Goal: Transaction & Acquisition: Purchase product/service

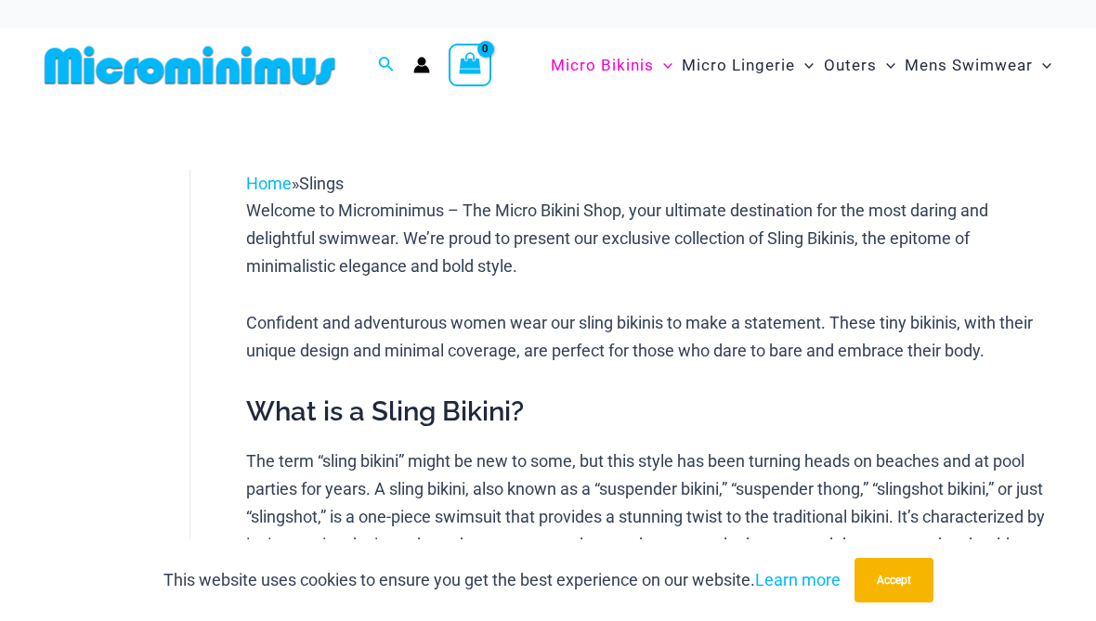
click at [892, 602] on button "Accept" at bounding box center [893, 580] width 79 height 45
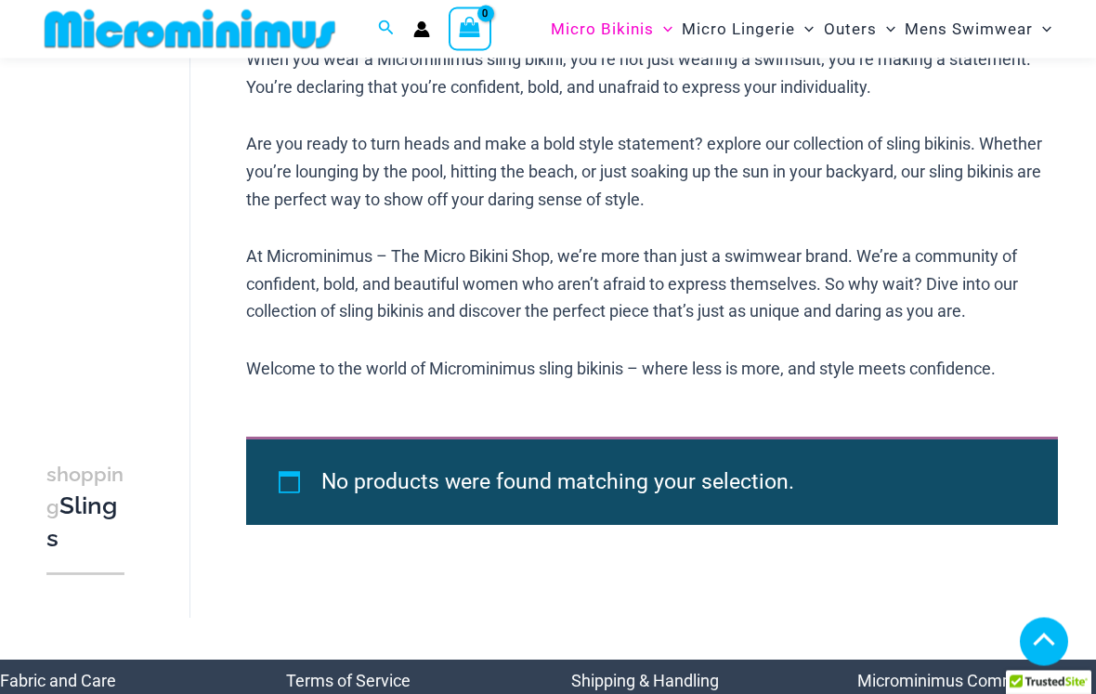
scroll to position [901, 0]
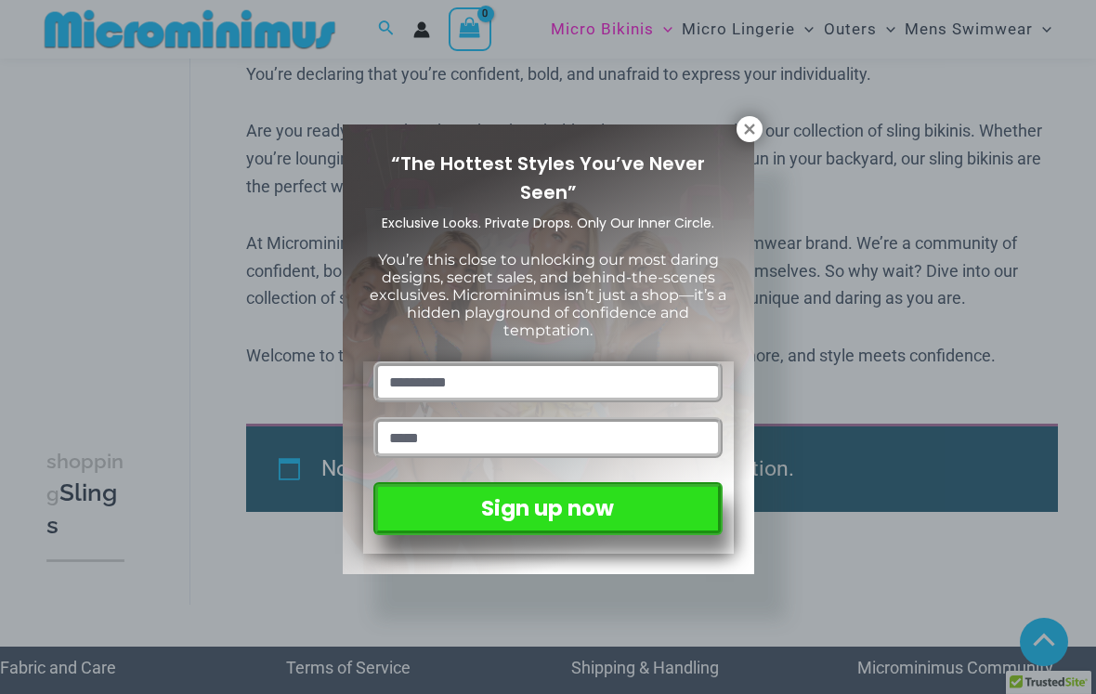
click at [746, 121] on icon at bounding box center [749, 129] width 17 height 17
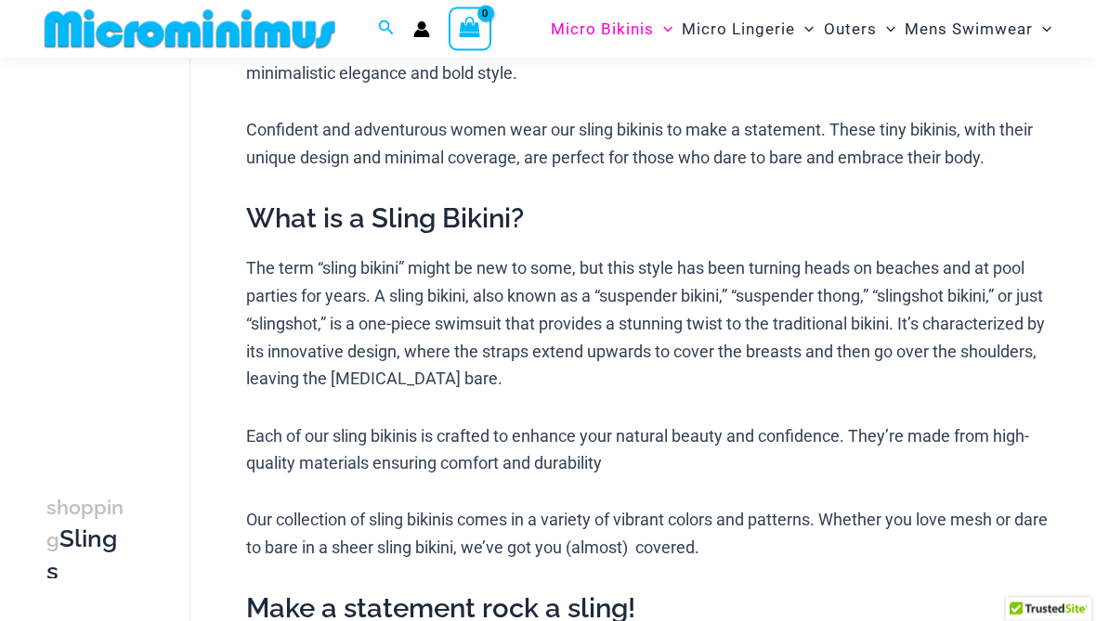
scroll to position [0, 0]
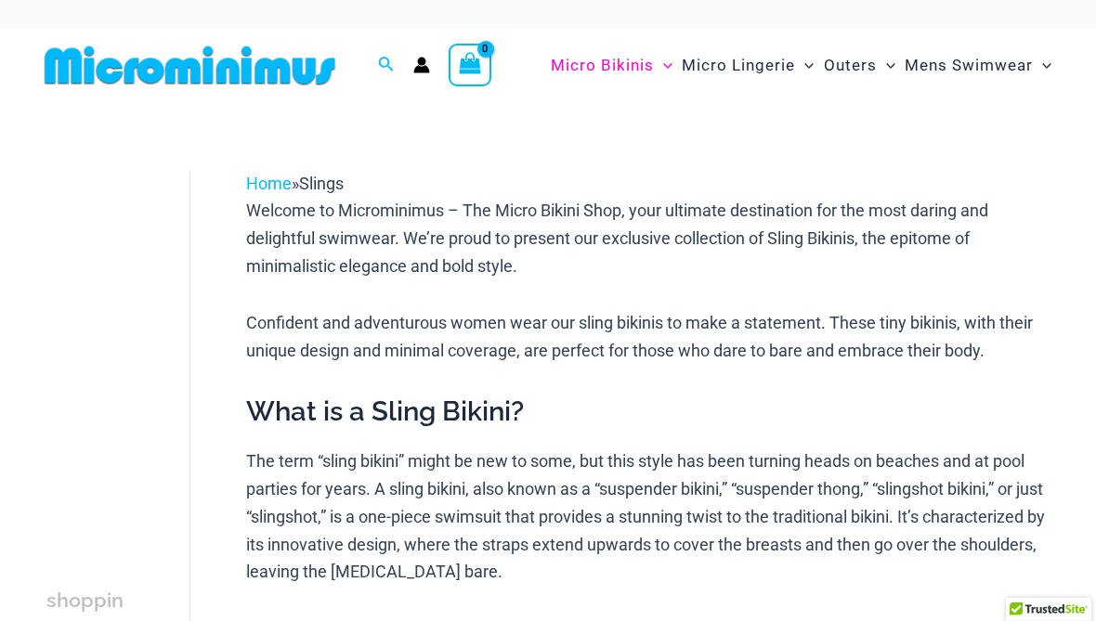
click at [273, 189] on link "Home" at bounding box center [269, 184] width 46 height 20
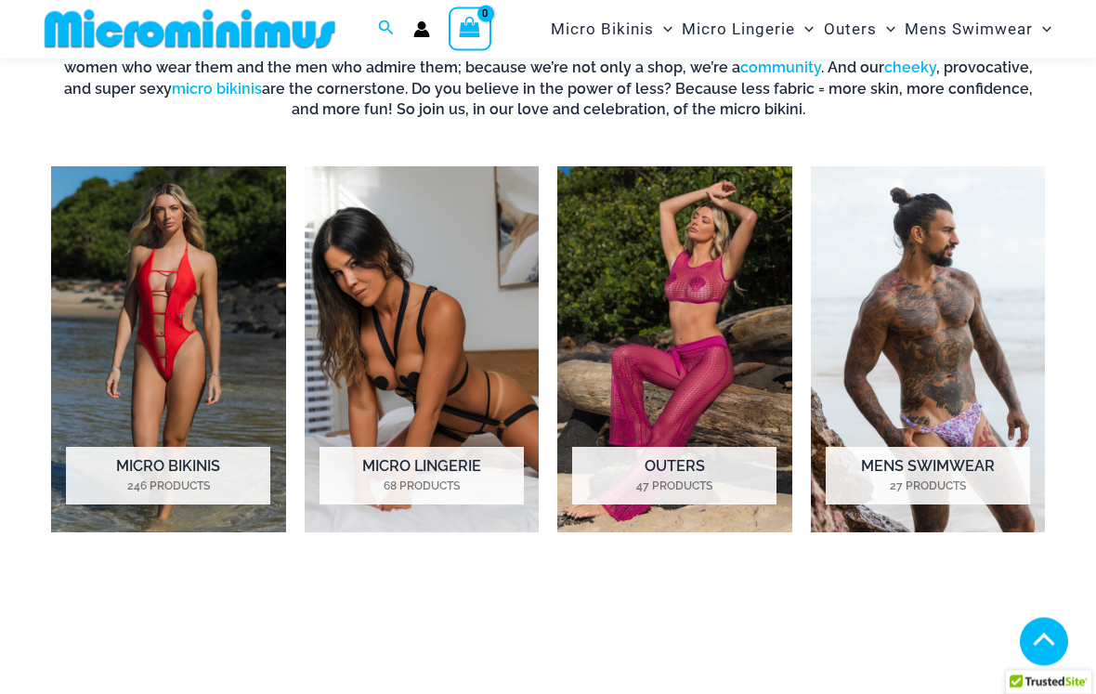
scroll to position [1100, 0]
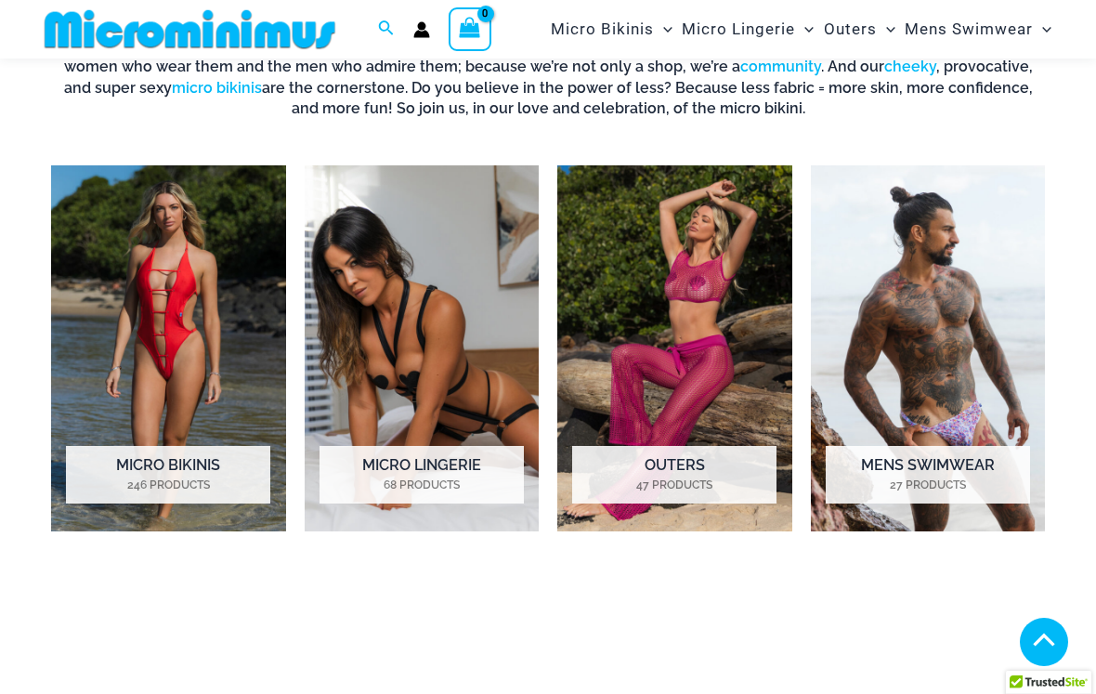
click at [126, 339] on img "Visit product category Micro Bikinis" at bounding box center [168, 347] width 235 height 365
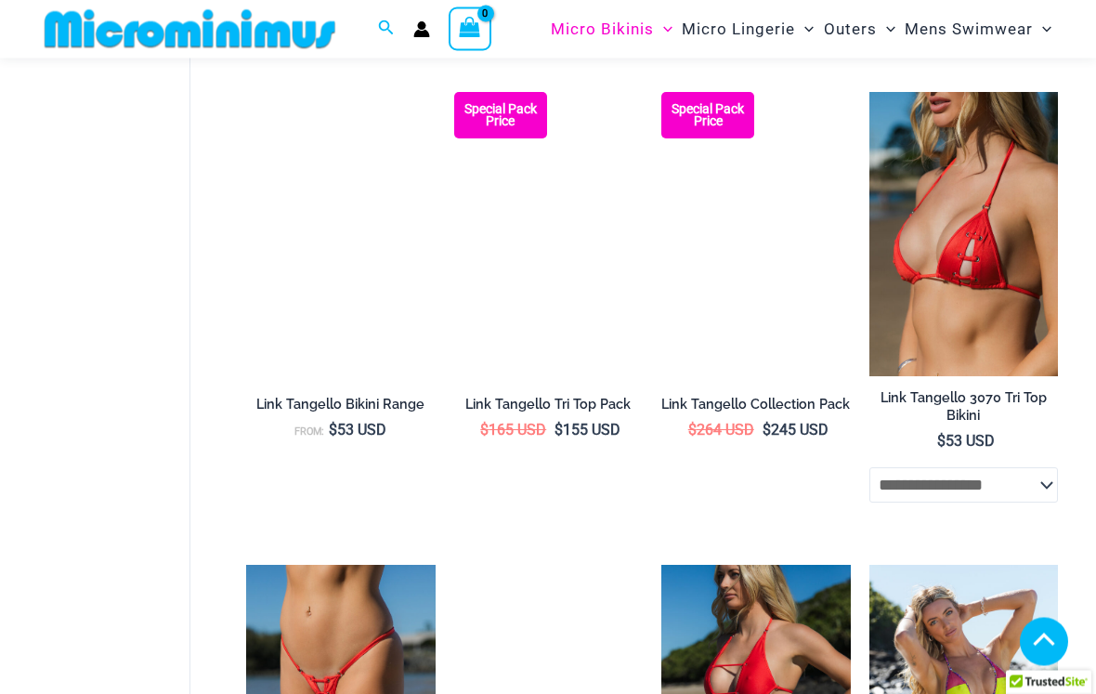
scroll to position [1557, 0]
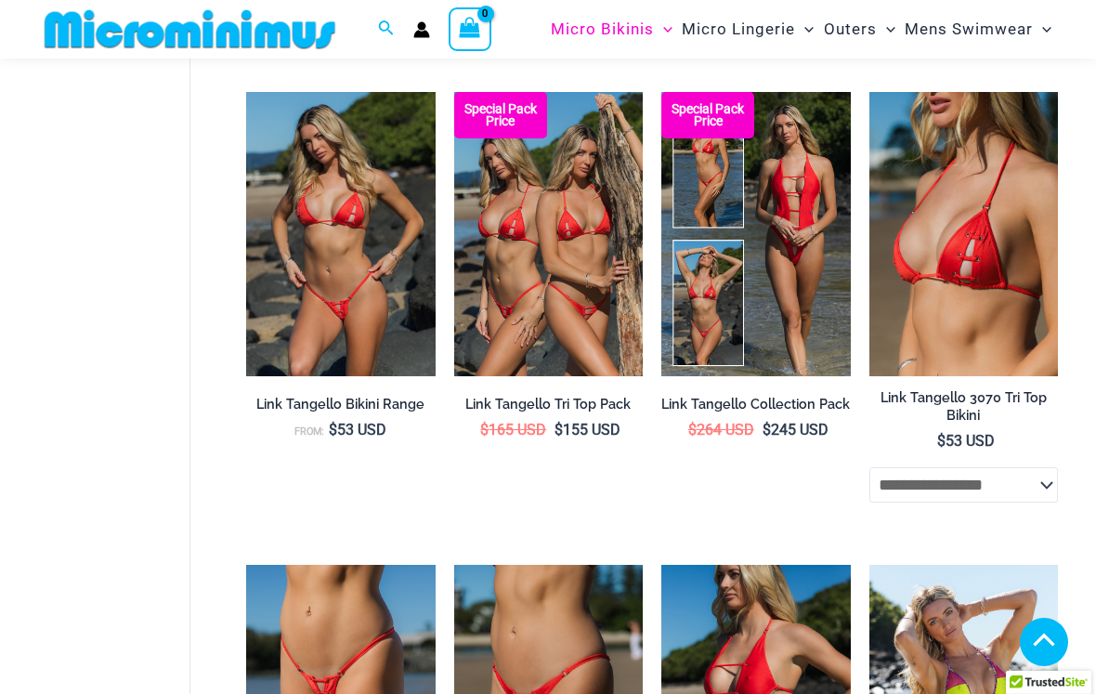
click at [869, 92] on img at bounding box center [869, 92] width 0 height 0
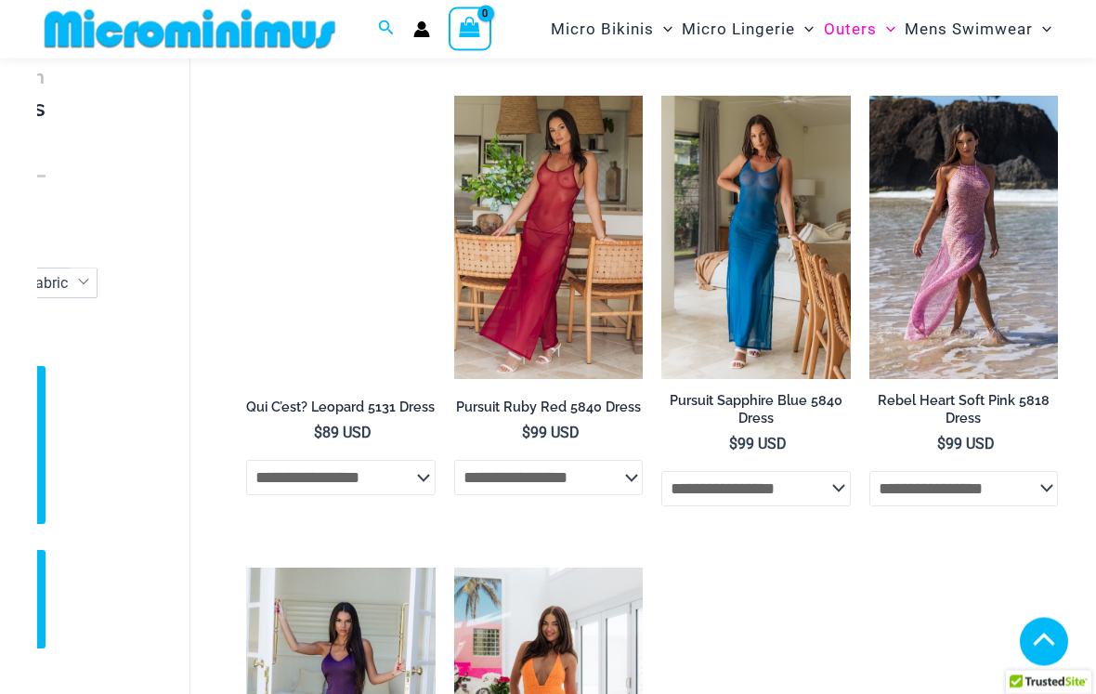
scroll to position [573, 0]
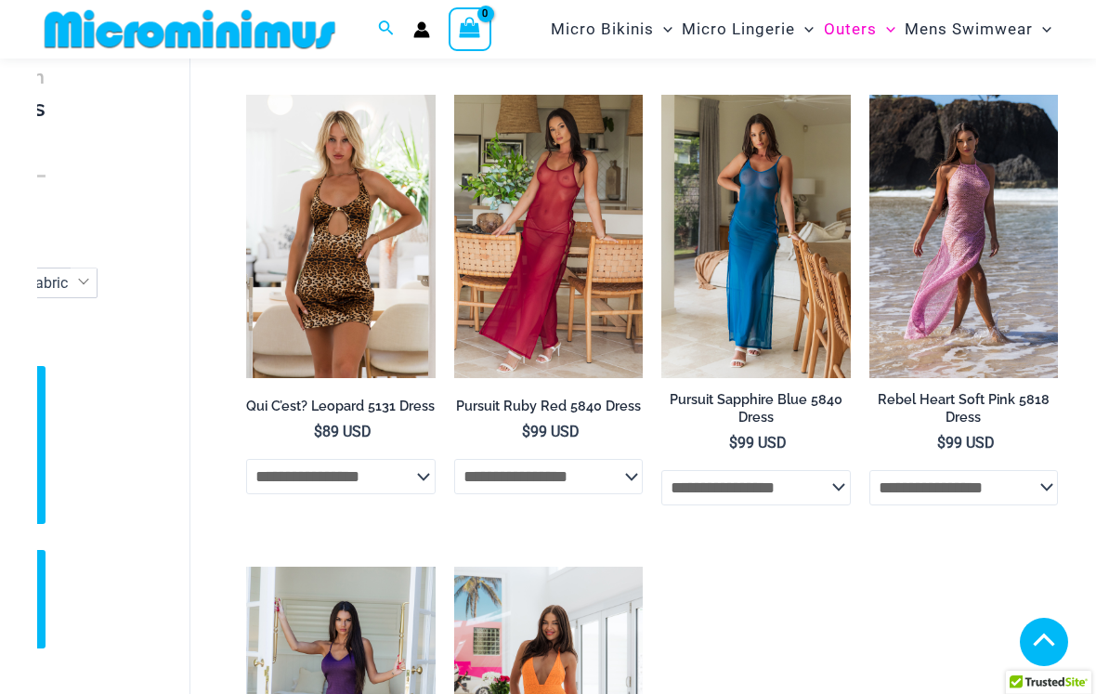
click at [661, 95] on img at bounding box center [661, 95] width 0 height 0
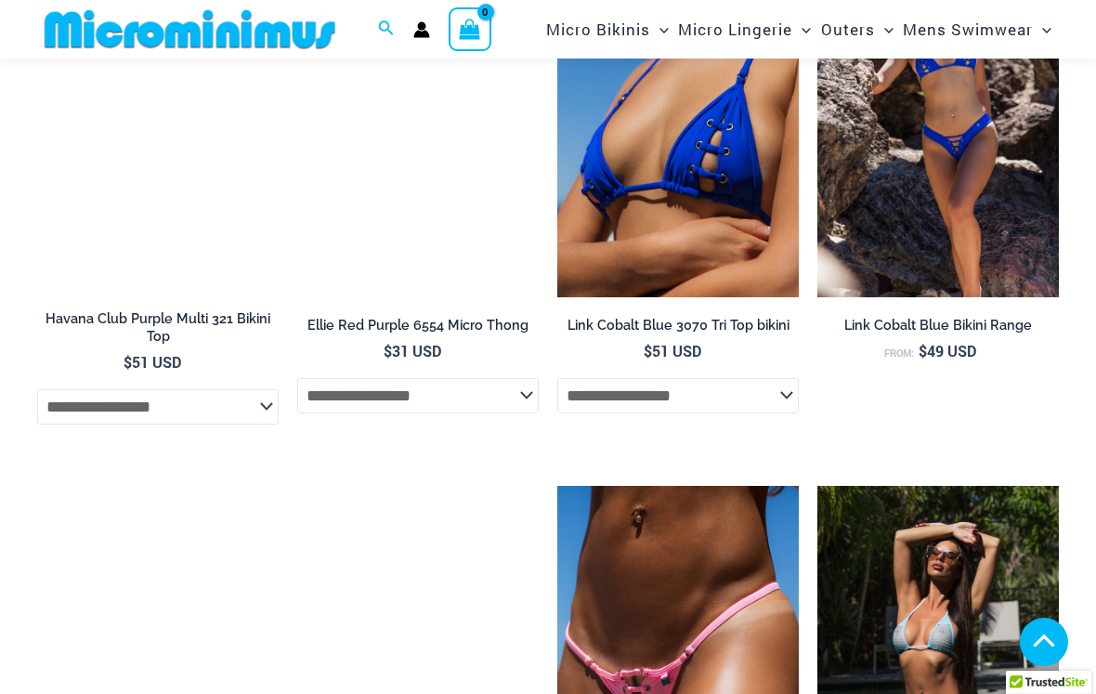
scroll to position [3468, 0]
